Goal: Task Accomplishment & Management: Use online tool/utility

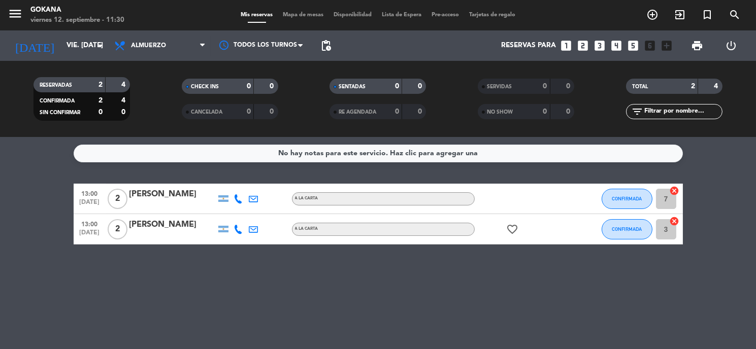
click at [237, 195] on icon at bounding box center [238, 198] width 9 height 9
click at [260, 181] on span at bounding box center [264, 182] width 8 height 8
click at [240, 225] on icon at bounding box center [238, 229] width 9 height 9
click at [260, 211] on span at bounding box center [264, 212] width 8 height 8
click at [616, 201] on span "CONFIRMADA" at bounding box center [627, 199] width 30 height 6
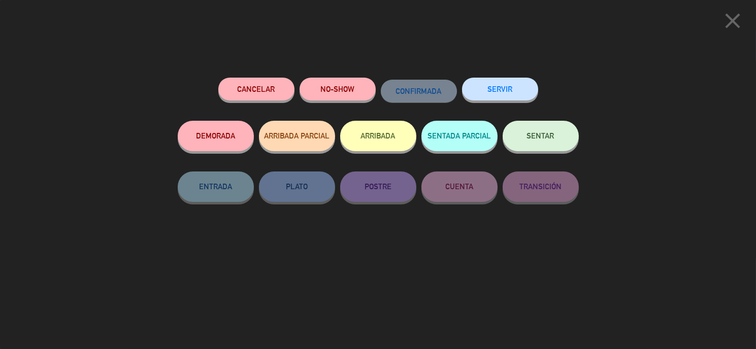
click at [535, 136] on span "SENTAR" at bounding box center [540, 135] width 27 height 9
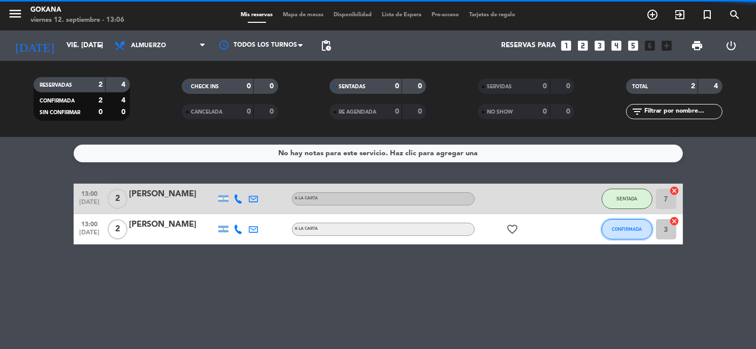
click at [629, 226] on span "CONFIRMADA" at bounding box center [627, 229] width 30 height 6
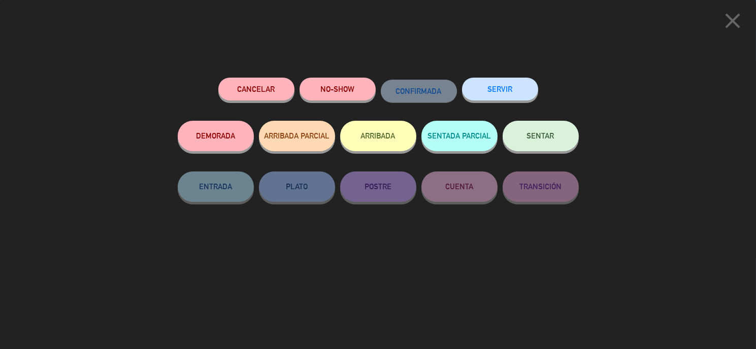
click at [542, 139] on span "SENTAR" at bounding box center [540, 135] width 27 height 9
